Goal: Find specific page/section: Find specific page/section

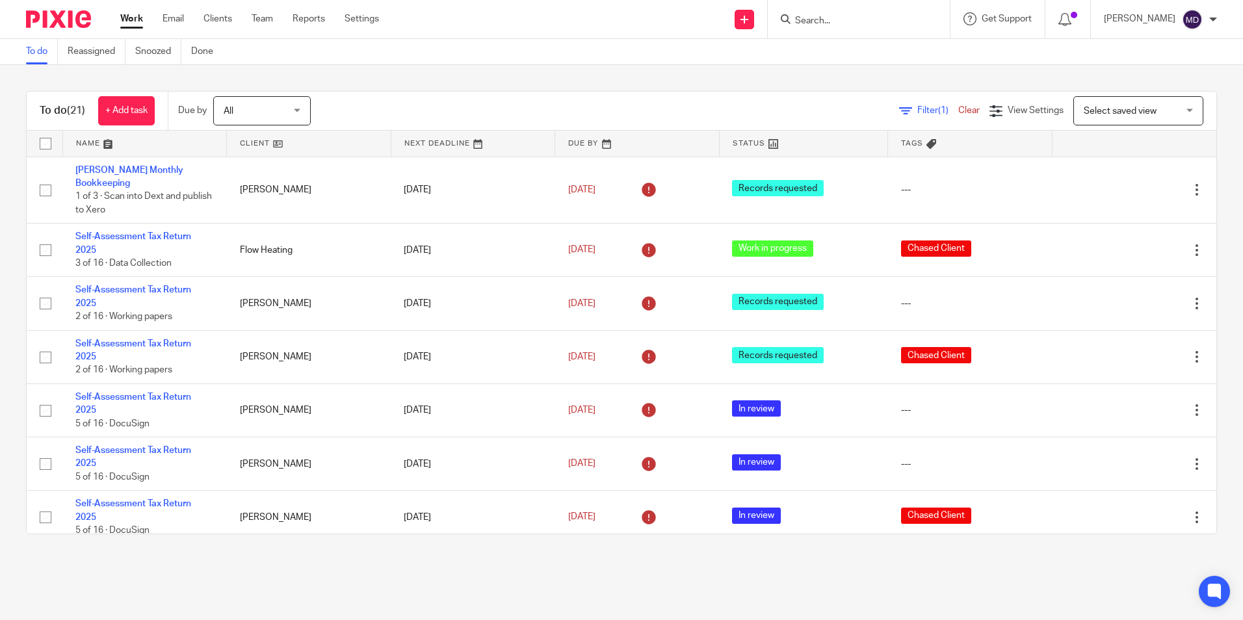
scroll to position [790, 0]
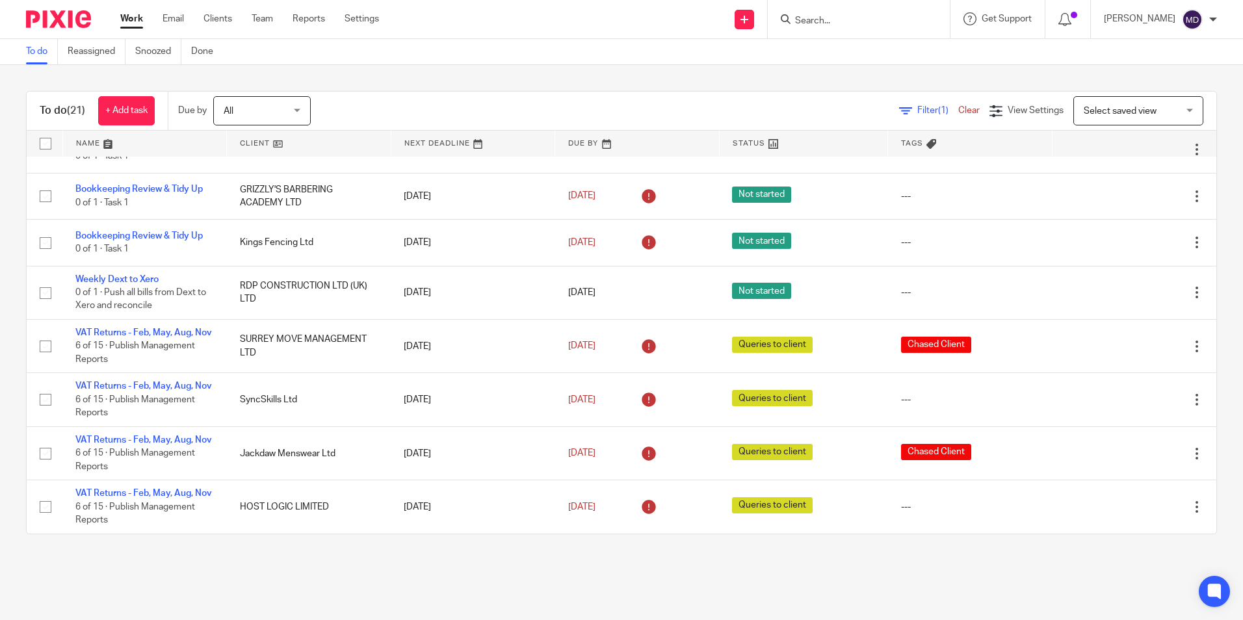
click at [842, 25] on input "Search" at bounding box center [852, 22] width 117 height 12
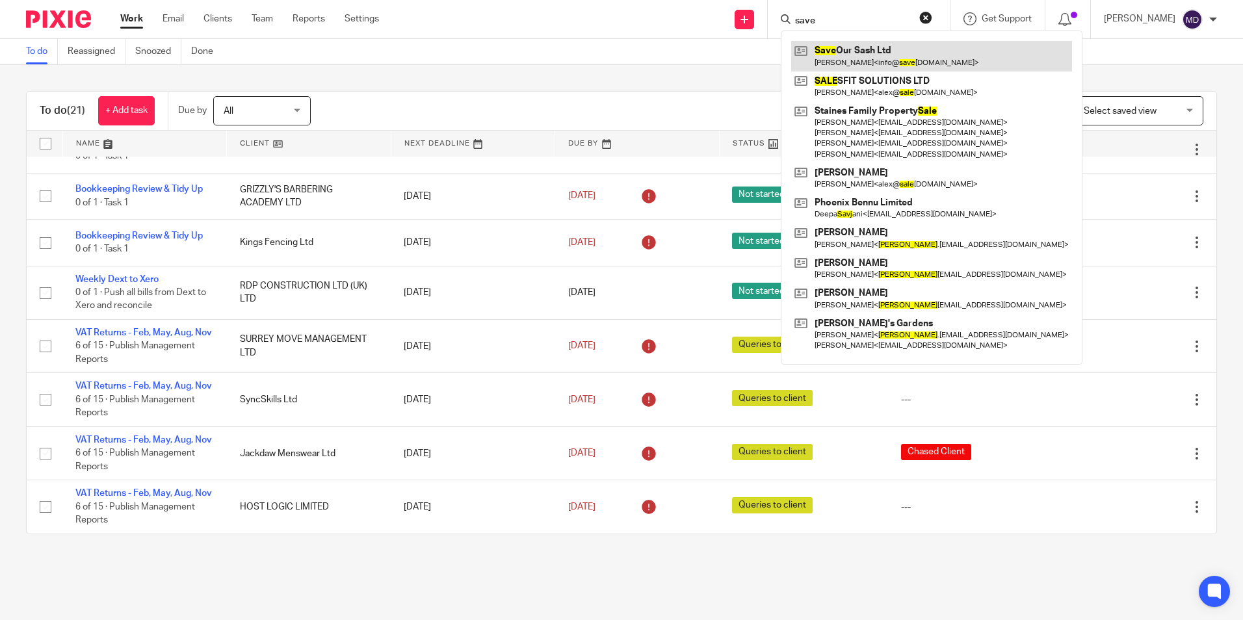
type input "save"
click at [848, 49] on link at bounding box center [931, 56] width 281 height 30
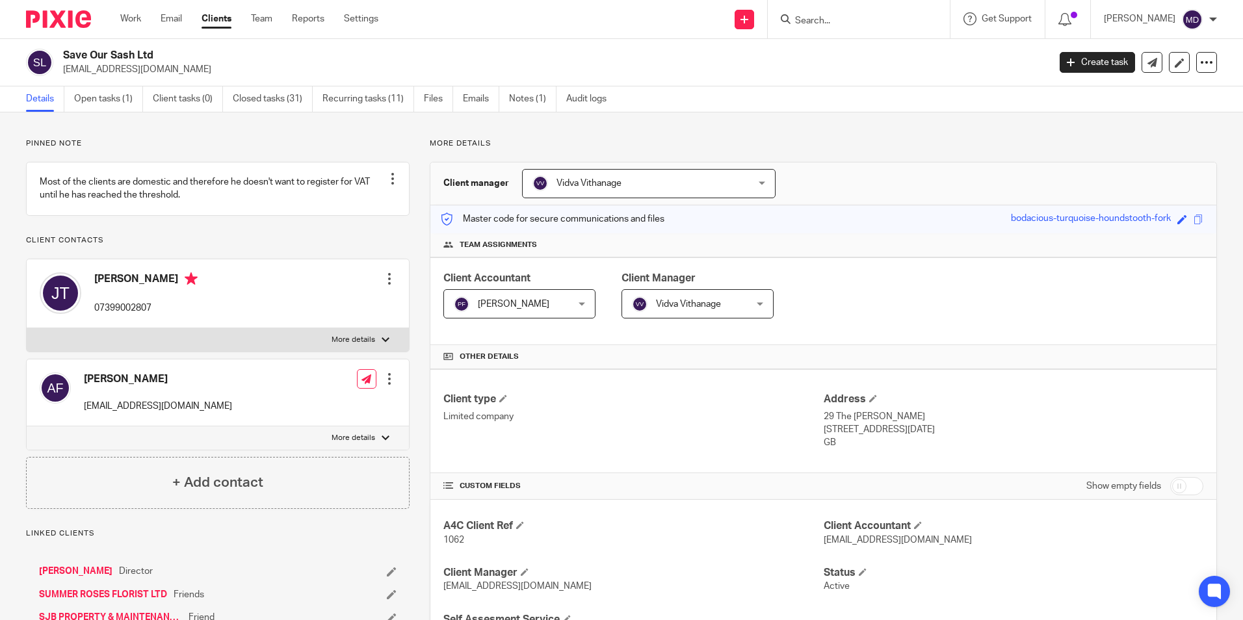
click at [110, 285] on div "[PERSON_NAME] 07399002807" at bounding box center [119, 293] width 158 height 55
click at [116, 289] on h4 "[PERSON_NAME]" at bounding box center [145, 280] width 103 height 16
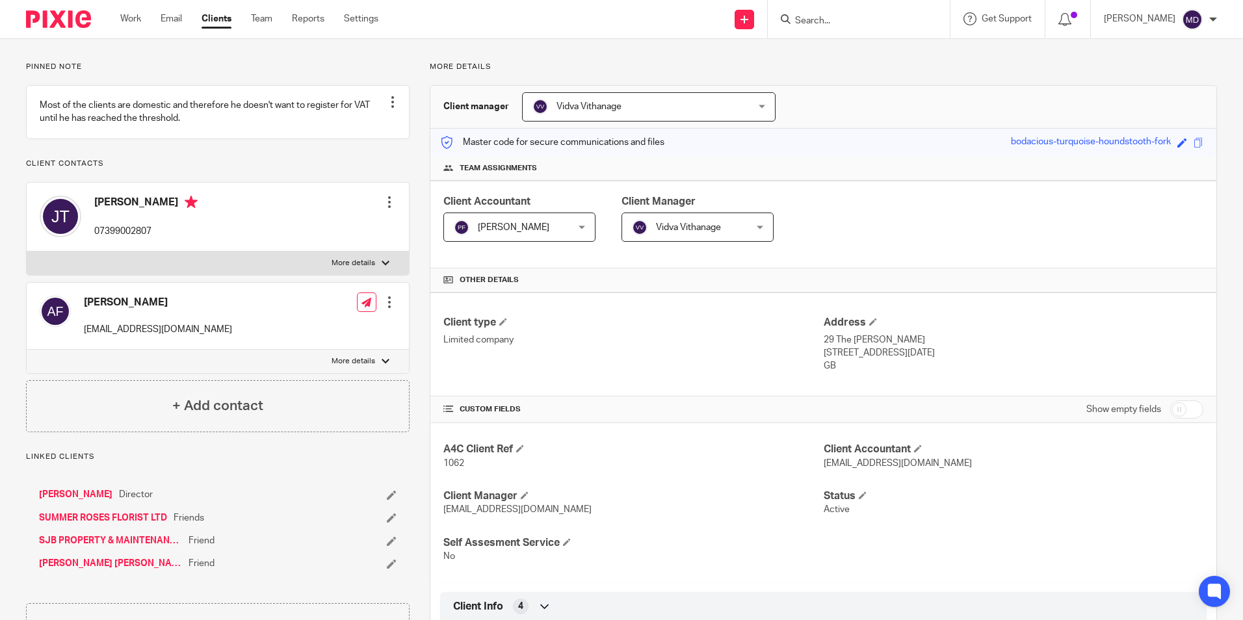
scroll to position [130, 0]
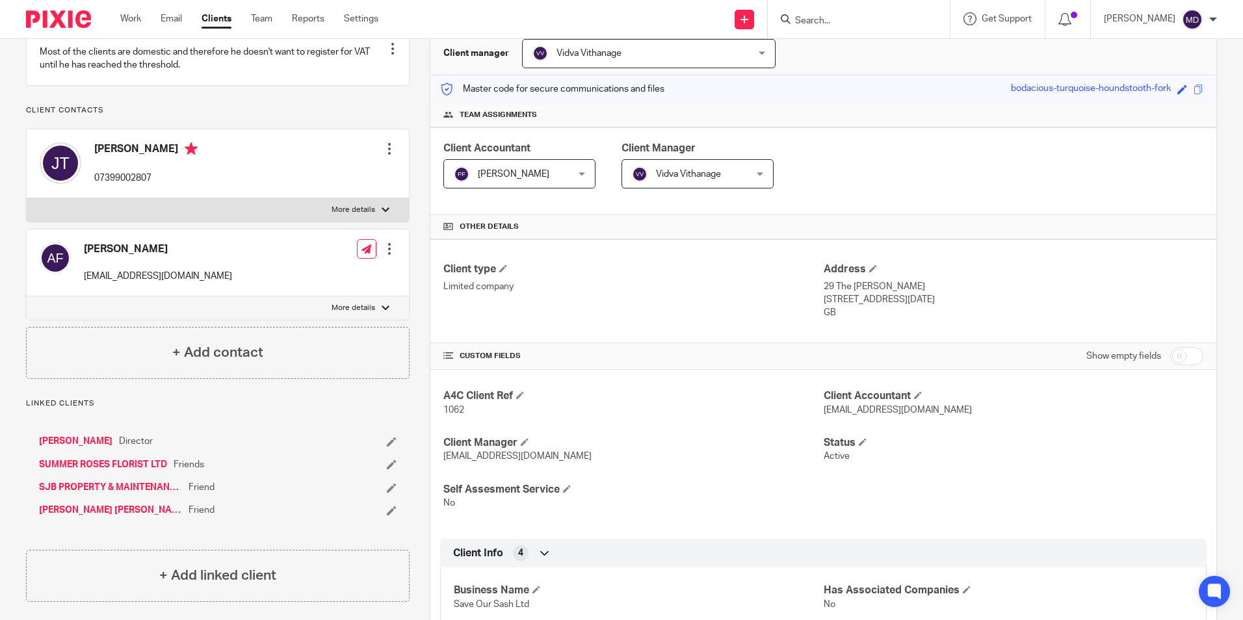
click at [61, 448] on link "[PERSON_NAME]" at bounding box center [75, 441] width 73 height 13
